Goal: Transaction & Acquisition: Purchase product/service

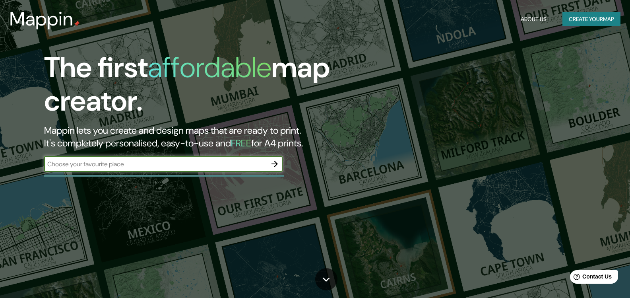
click at [575, 19] on button "Create your map" at bounding box center [592, 19] width 58 height 15
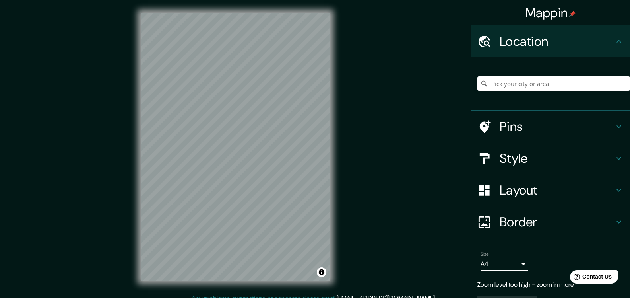
click at [140, 97] on div "© Mapbox © OpenStreetMap Improve this map" at bounding box center [235, 146] width 215 height 293
click at [124, 143] on div "Mappin Location Pins Style Layout Border Choose a border. Hint : you can make l…" at bounding box center [315, 153] width 630 height 306
click at [397, 143] on div "Mappin Location Pins Style Layout Border Choose a border. Hint : you can make l…" at bounding box center [315, 153] width 630 height 306
click at [332, 134] on div "© Mapbox © OpenStreetMap Improve this map" at bounding box center [235, 146] width 215 height 293
click at [102, 185] on div "Mappin Location Pins Style Layout Border Choose a border. Hint : you can make l…" at bounding box center [315, 153] width 630 height 306
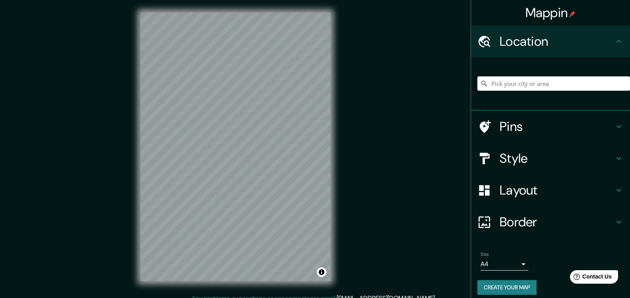
click at [581, 159] on h4 "Style" at bounding box center [557, 158] width 115 height 16
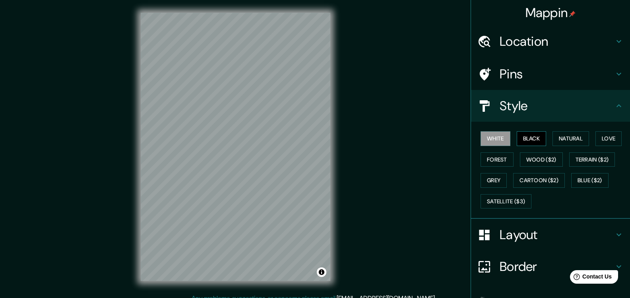
click at [526, 140] on button "Black" at bounding box center [532, 138] width 30 height 15
click at [186, 131] on div at bounding box center [186, 131] width 6 height 6
